Goal: Use online tool/utility: Utilize a website feature to perform a specific function

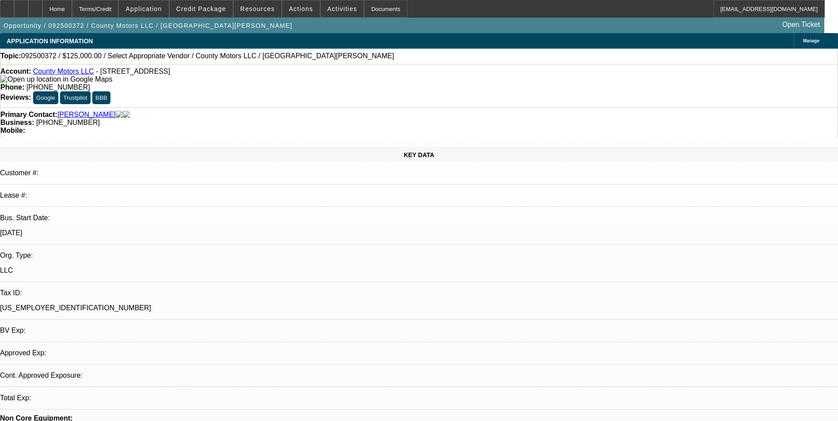
select select "0"
select select "2"
select select "0.1"
select select "1"
select select "2"
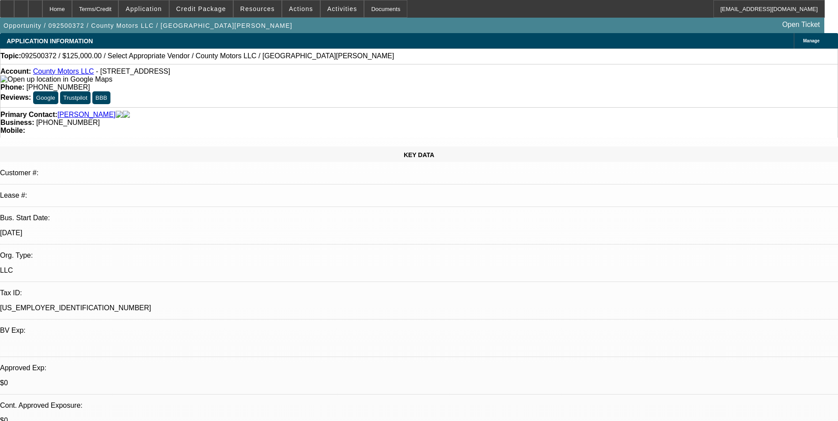
select select "4"
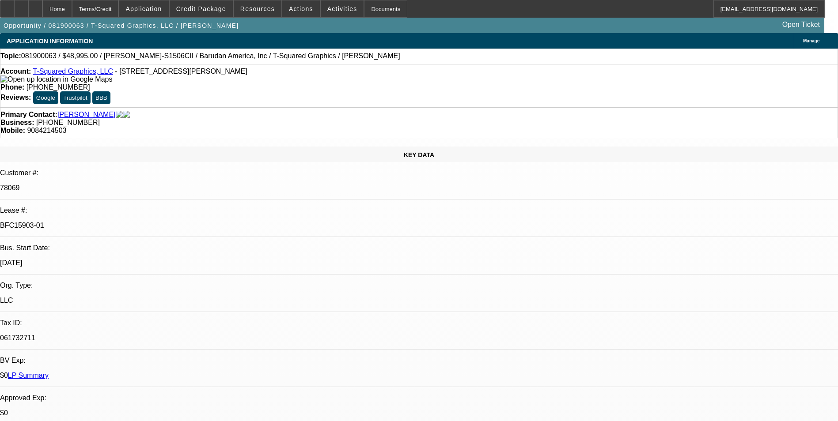
select select "0"
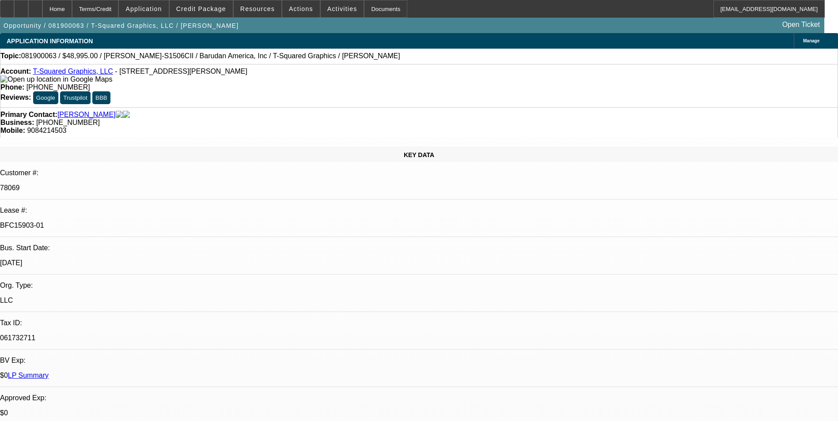
select select "0"
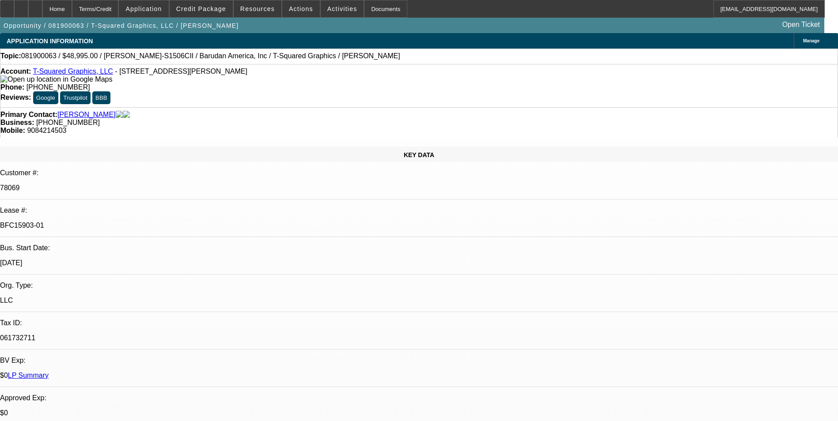
select select "0"
select select "1"
select select "6"
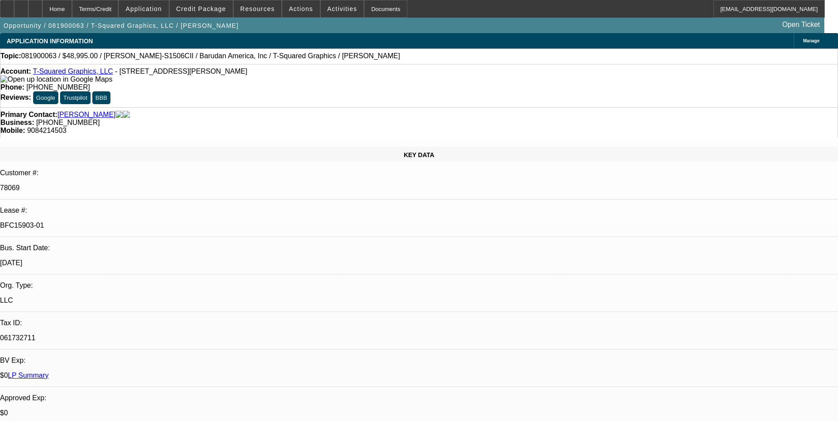
select select "1"
select select "2"
select select "1"
select select "2"
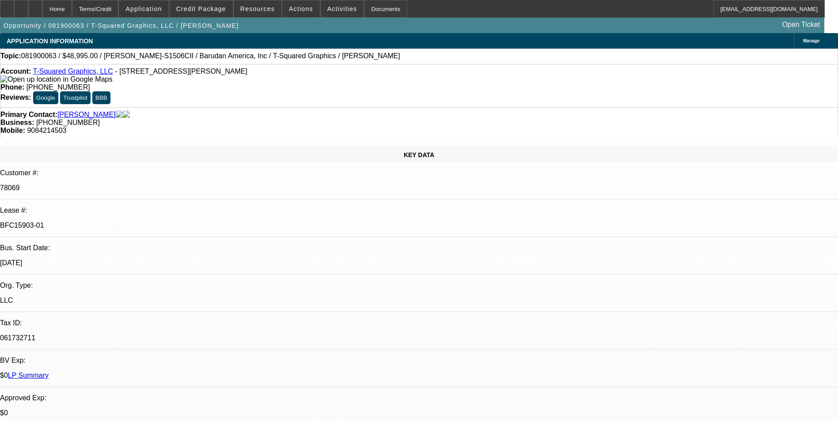
select select "6"
select select "1"
select select "2"
click at [49, 372] on link "LP Summary" at bounding box center [28, 376] width 41 height 8
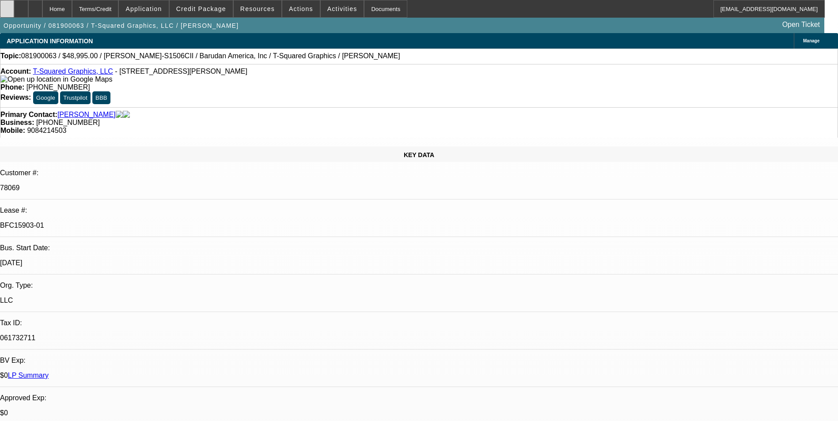
click at [14, 12] on div at bounding box center [7, 9] width 14 height 18
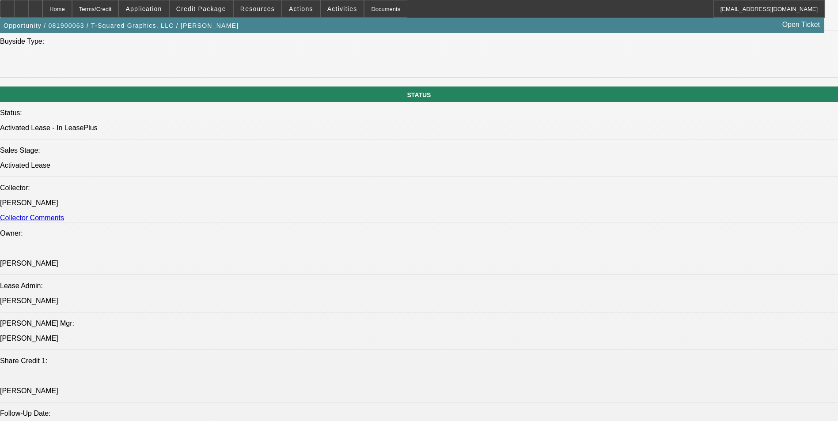
scroll to position [795, 0]
